Goal: Information Seeking & Learning: Learn about a topic

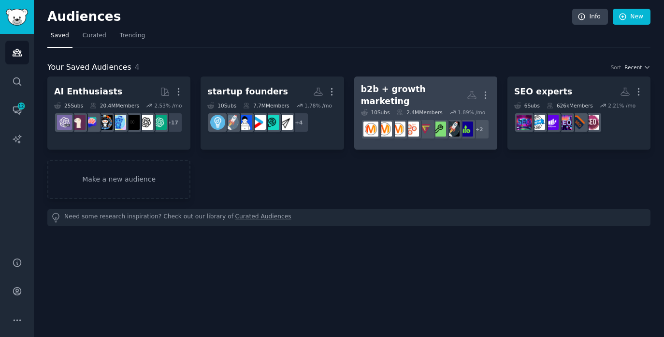
click at [443, 90] on div "b2b + growth marketing" at bounding box center [414, 95] width 106 height 24
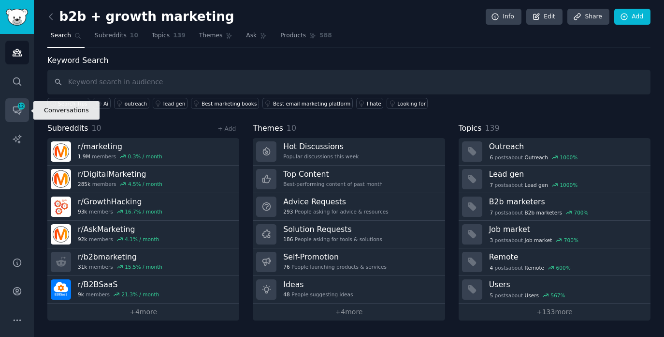
click at [15, 104] on link "Conversations 12" at bounding box center [17, 110] width 24 height 24
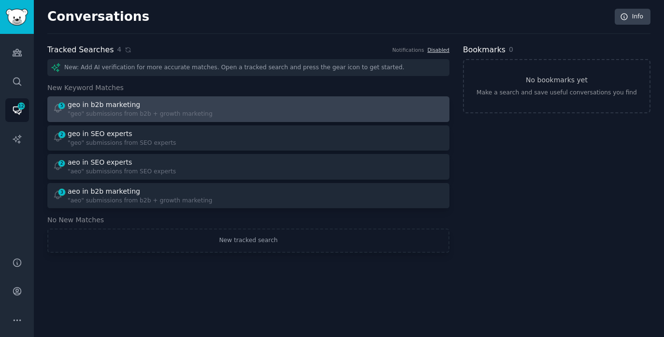
click at [240, 109] on div "5 geo in b2b marketing "geo" submissions from b2b + growth marketing" at bounding box center [148, 109] width 190 height 19
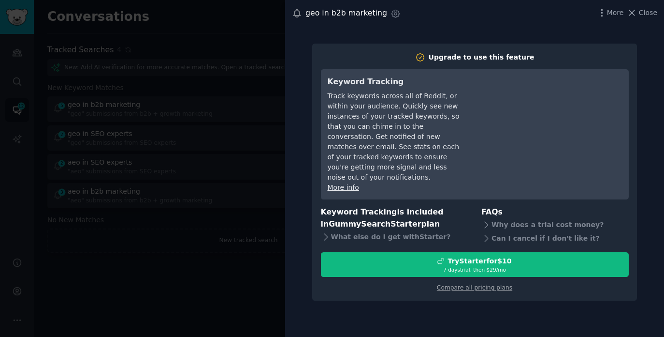
click at [206, 274] on div at bounding box center [332, 168] width 664 height 337
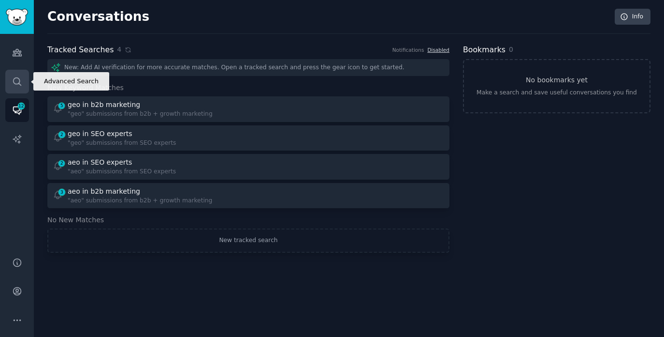
click at [21, 86] on icon "Sidebar" at bounding box center [17, 81] width 10 height 10
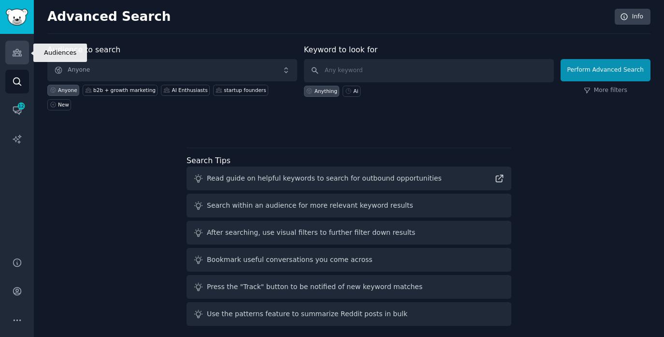
click at [12, 44] on link "Audiences" at bounding box center [17, 53] width 24 height 24
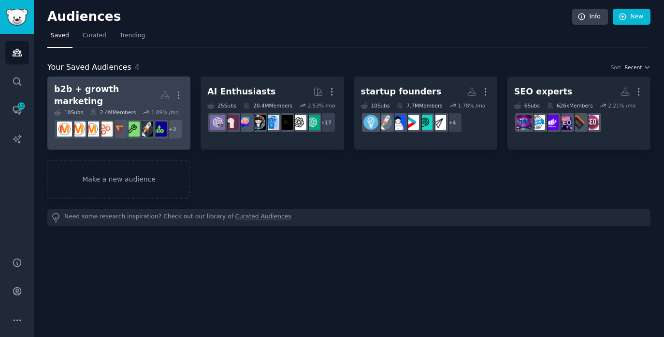
click at [127, 85] on div "b2b + growth marketing" at bounding box center [107, 95] width 106 height 24
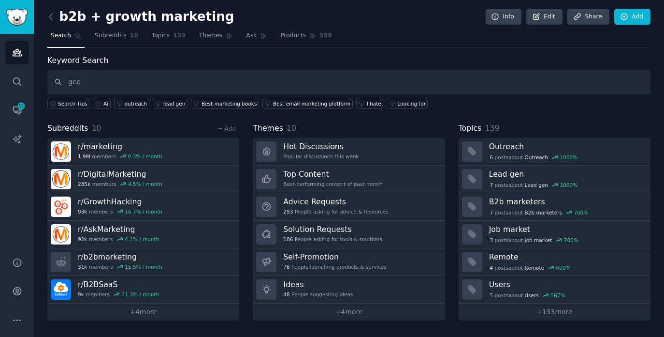
type input "geo"
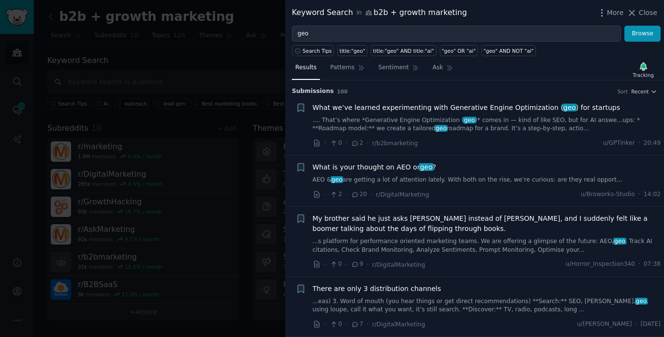
click at [370, 125] on link ".... That’s where *Generative Engine Optimization ( geo )* comes in — kind of l…" at bounding box center [487, 124] width 349 height 17
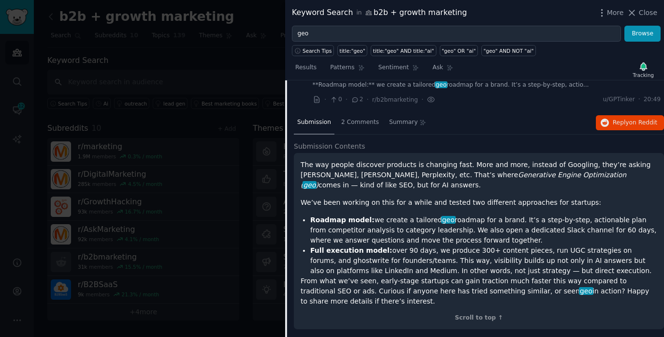
scroll to position [42, 0]
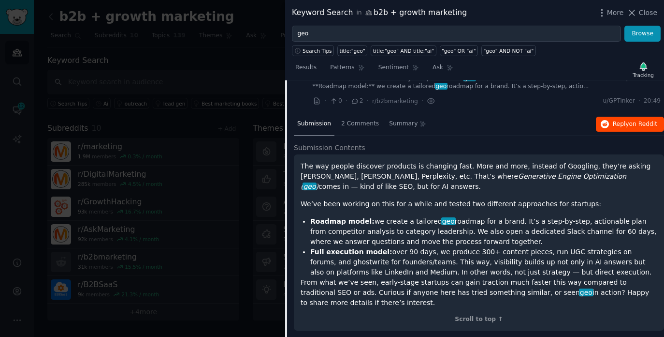
click at [632, 123] on span "on Reddit" at bounding box center [644, 123] width 28 height 7
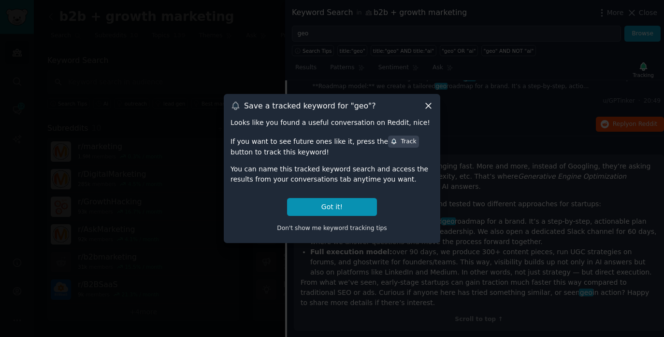
click at [427, 105] on icon at bounding box center [429, 106] width 10 height 10
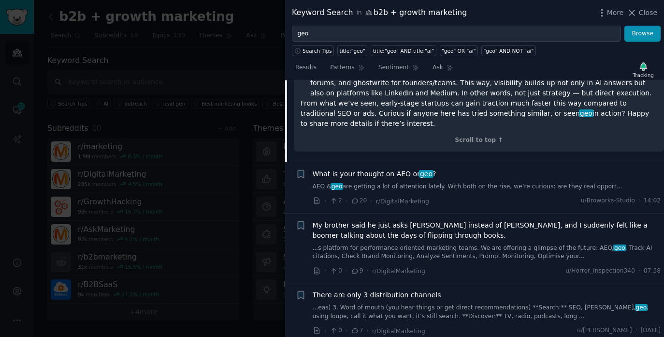
scroll to position [228, 0]
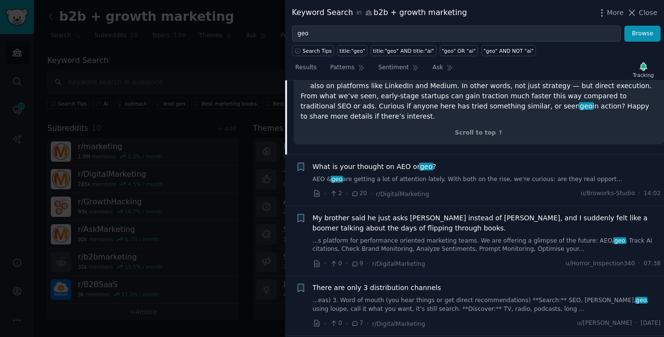
click at [460, 183] on div "What is your thought on AEO or geo ? AEO & geo are getting a lot of attention l…" at bounding box center [487, 180] width 349 height 37
click at [455, 177] on link "AEO & geo are getting a lot of attention lately. With both on the rise, we’re c…" at bounding box center [487, 179] width 349 height 9
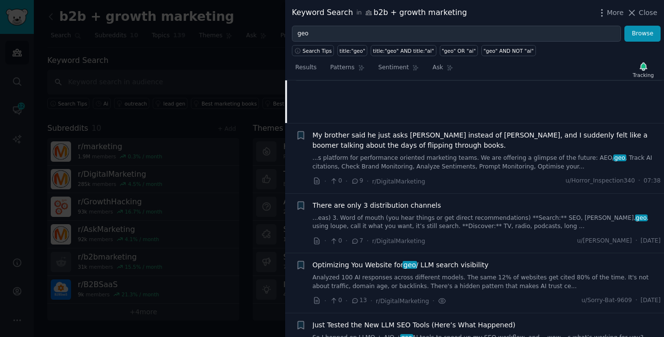
scroll to position [74, 0]
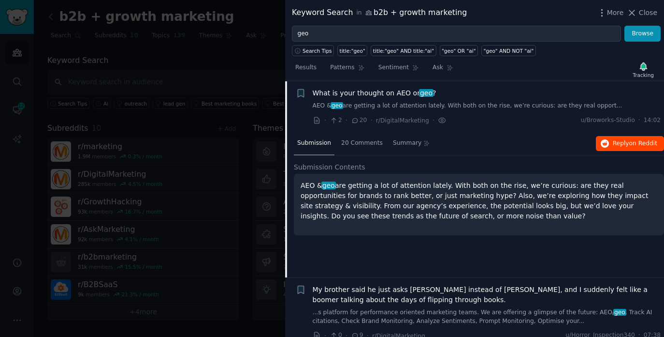
click at [616, 145] on span "Reply on Reddit" at bounding box center [635, 143] width 44 height 9
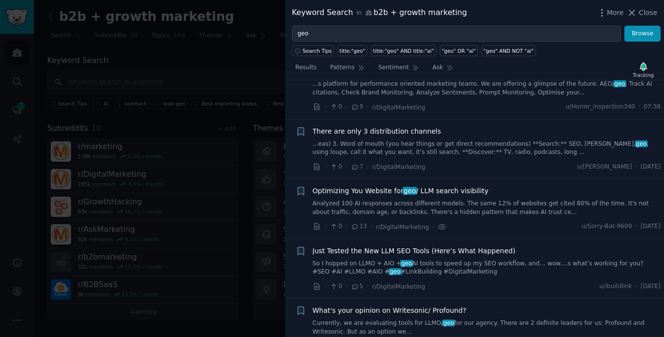
scroll to position [309, 0]
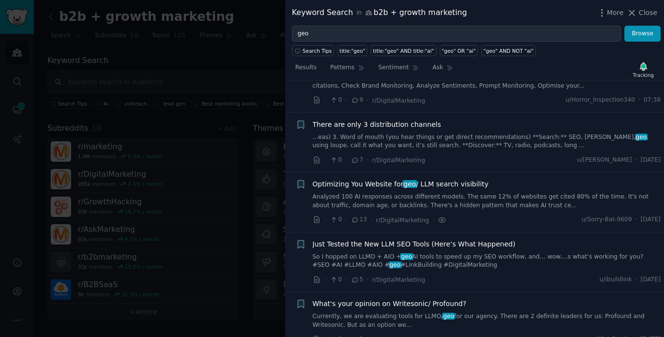
click at [466, 200] on link "Analyzed 100 AI responses across different models. The same 12% of websites get…" at bounding box center [487, 200] width 349 height 17
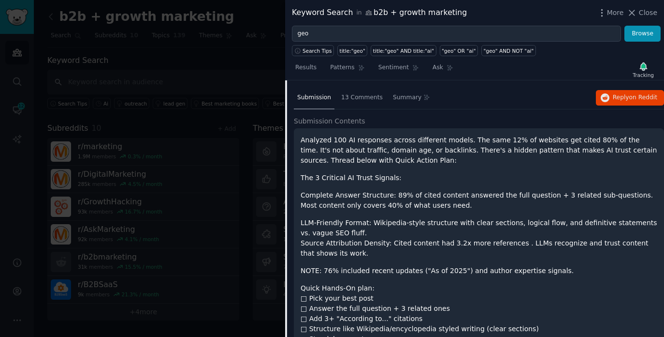
scroll to position [308, 0]
click at [615, 99] on span "Reply on Reddit" at bounding box center [635, 98] width 44 height 9
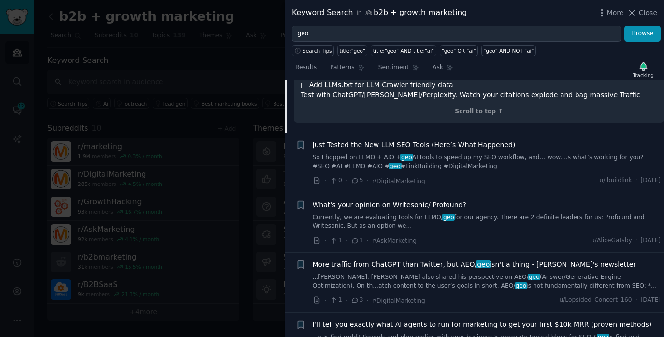
scroll to position [587, 0]
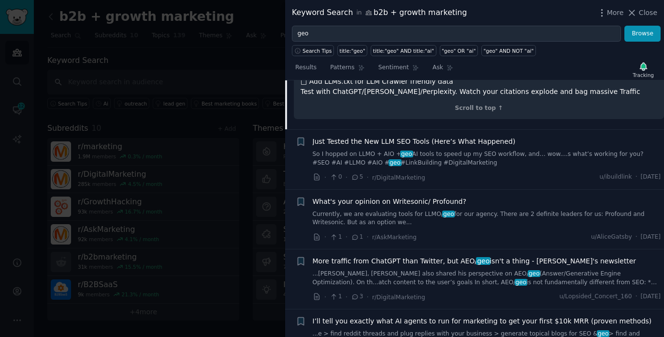
click at [459, 140] on span "Just Tested the New LLM SEO Tools (Here’s What Happened)" at bounding box center [414, 141] width 203 height 10
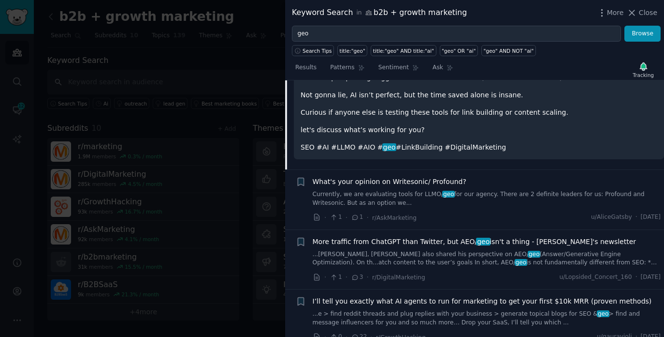
scroll to position [485, 0]
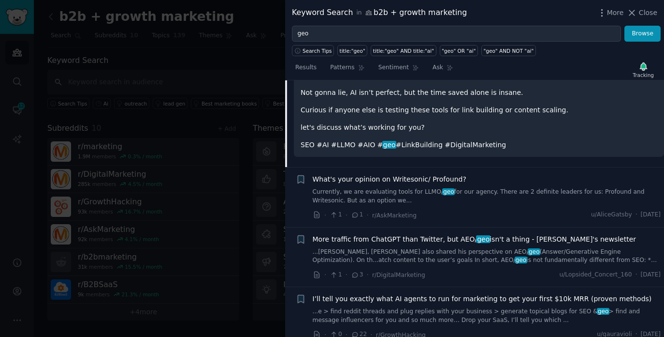
click at [521, 189] on link "Currently, we are evaluating tools for LLMO/ geo for our agency. There are 2 de…" at bounding box center [487, 196] width 349 height 17
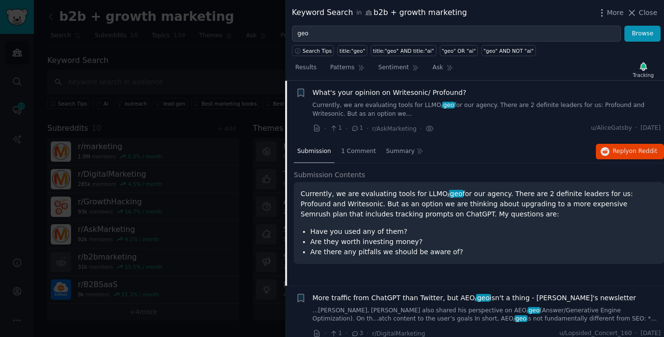
scroll to position [372, 0]
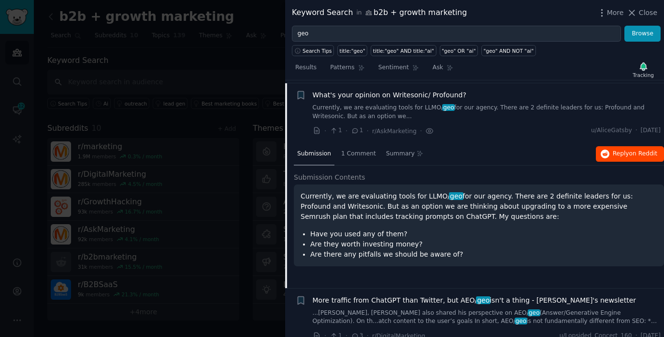
click at [617, 153] on span "Reply on Reddit" at bounding box center [635, 153] width 44 height 9
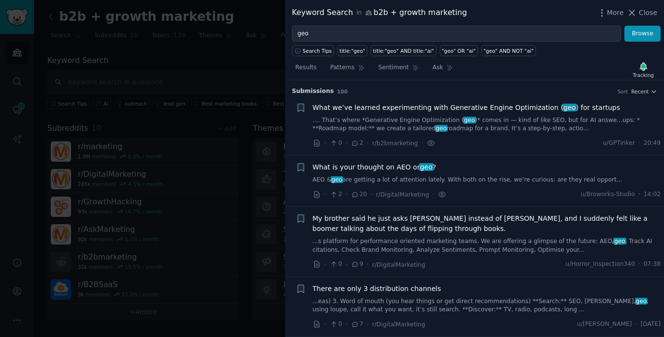
scroll to position [0, 0]
click at [121, 64] on div at bounding box center [332, 168] width 664 height 337
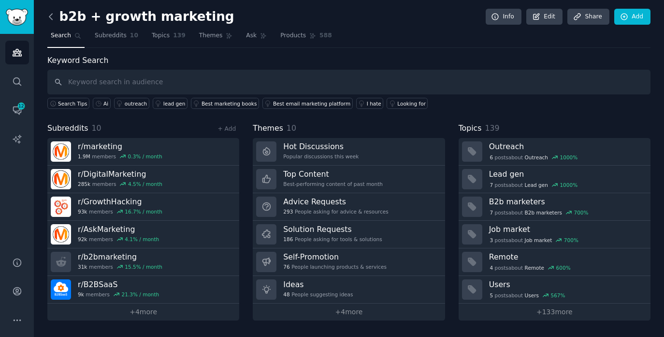
click at [51, 15] on icon at bounding box center [50, 17] width 3 height 6
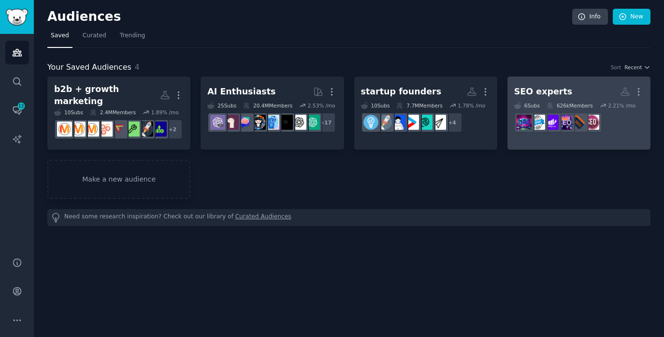
click at [582, 86] on h2 "SEO experts More" at bounding box center [580, 91] width 130 height 17
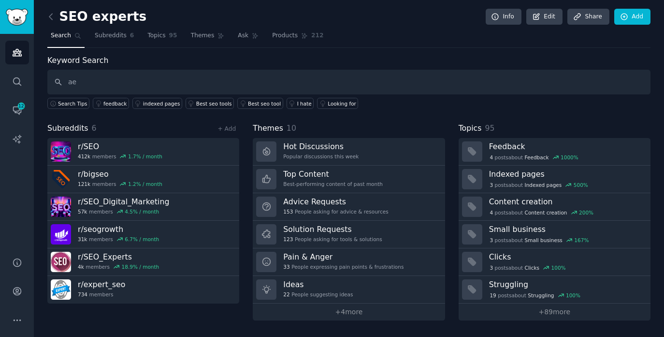
type input "a"
type input "geo"
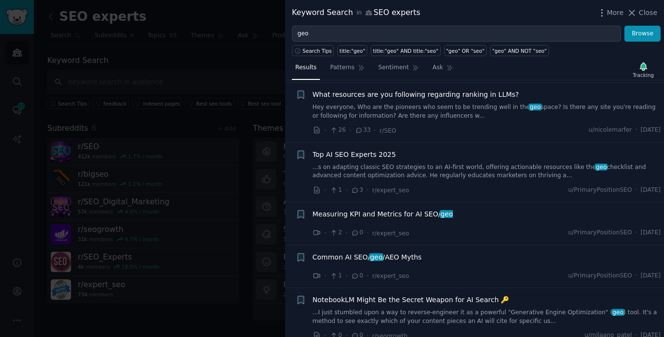
scroll to position [420, 0]
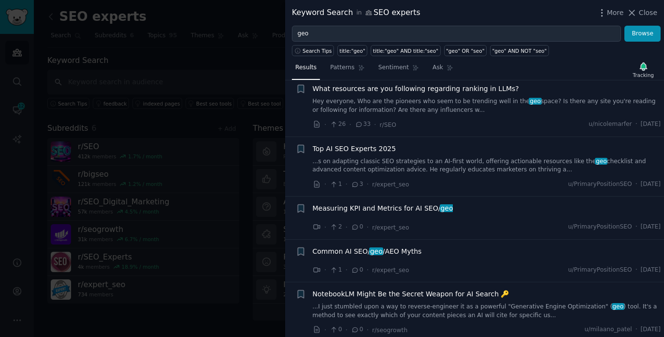
click at [445, 160] on link "...s on adapting classic SEO strategies to an AI-first world, offering actionab…" at bounding box center [487, 165] width 349 height 17
